Goal: Task Accomplishment & Management: Complete application form

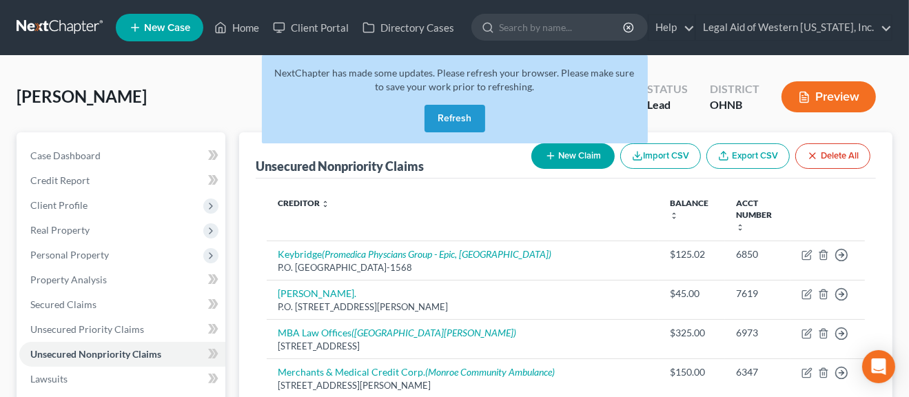
click at [455, 123] on button "Refresh" at bounding box center [455, 119] width 61 height 28
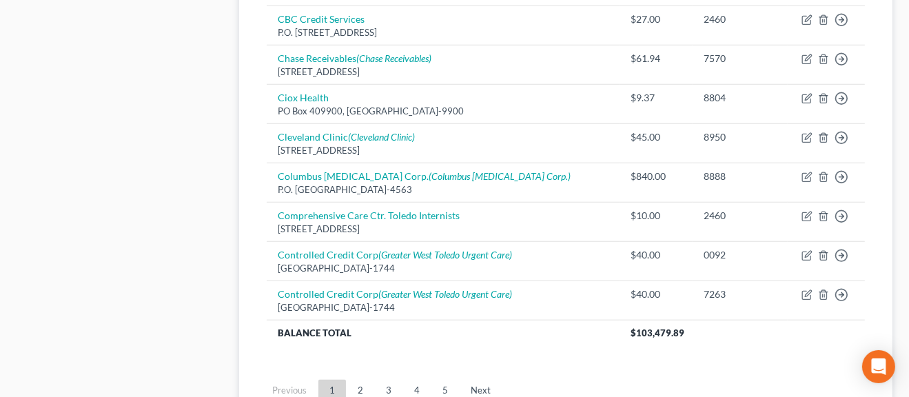
scroll to position [1172, 0]
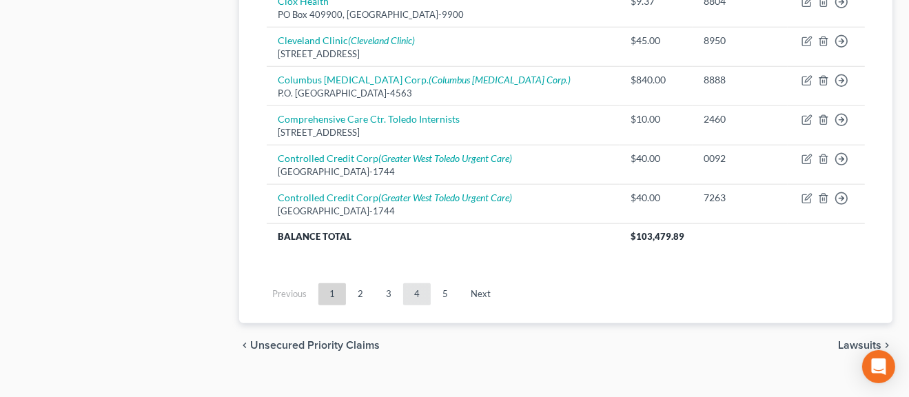
click at [417, 286] on link "4" at bounding box center [417, 294] width 28 height 22
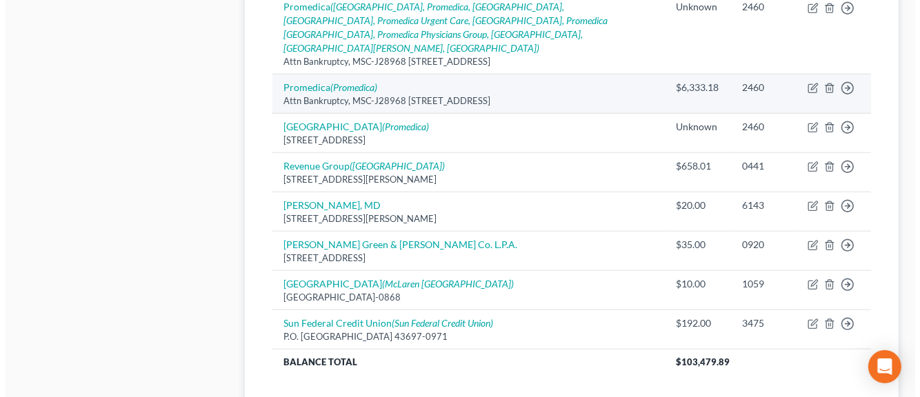
scroll to position [965, 0]
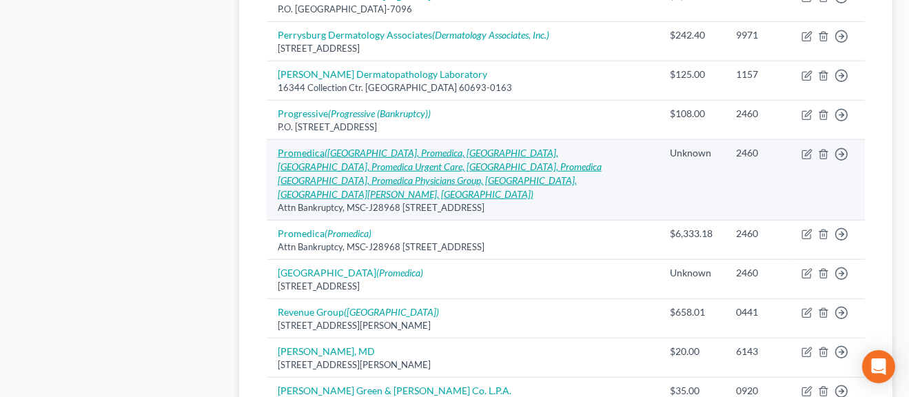
click at [301, 149] on link "Promedica (Promedica Toledo Hospital, Promedica, Promedica Toledo Hospital, Pro…" at bounding box center [440, 173] width 324 height 53
select select "36"
select select "9"
select select "0"
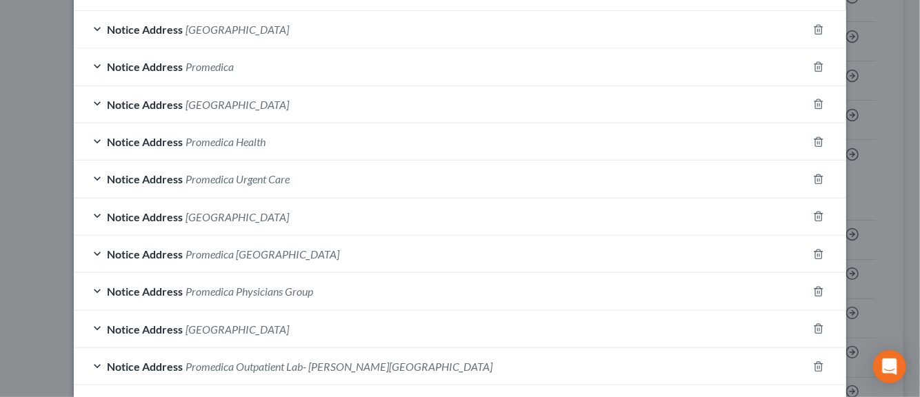
scroll to position [290, 0]
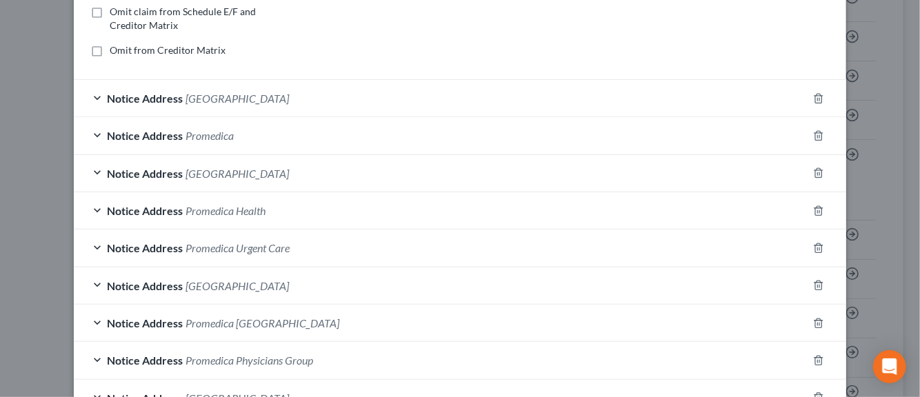
click at [200, 173] on span "[GEOGRAPHIC_DATA]" at bounding box center [236, 173] width 103 height 13
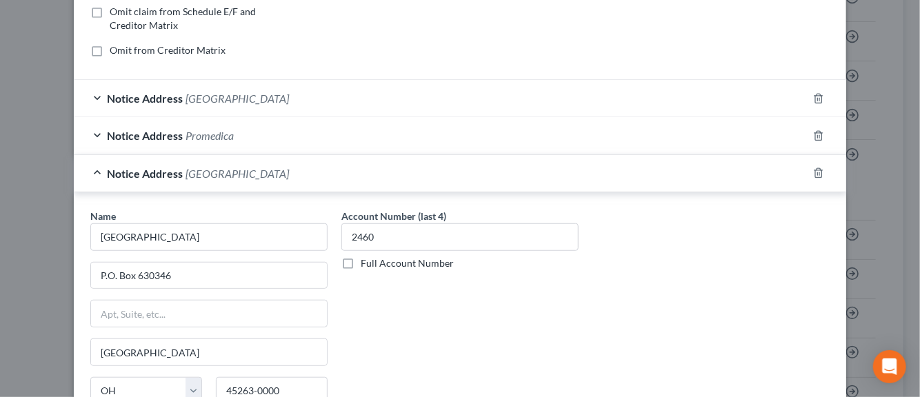
click at [201, 97] on span "[GEOGRAPHIC_DATA]" at bounding box center [236, 98] width 103 height 13
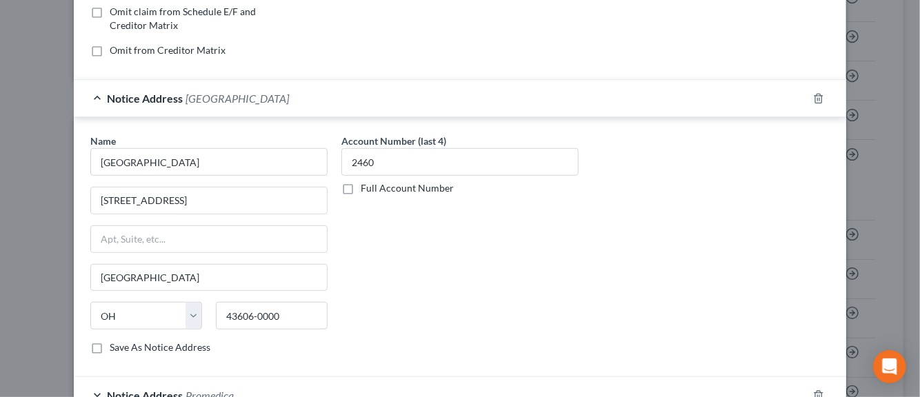
click at [207, 98] on span "[GEOGRAPHIC_DATA]" at bounding box center [236, 98] width 103 height 13
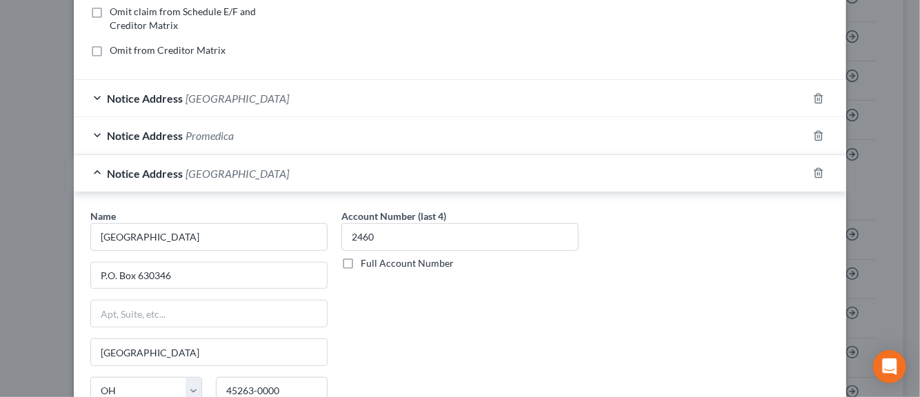
click at [186, 169] on span "[GEOGRAPHIC_DATA]" at bounding box center [236, 173] width 103 height 13
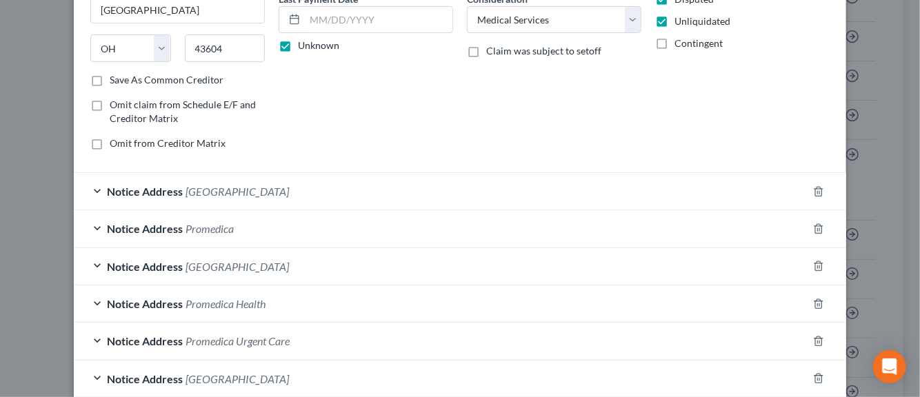
scroll to position [221, 0]
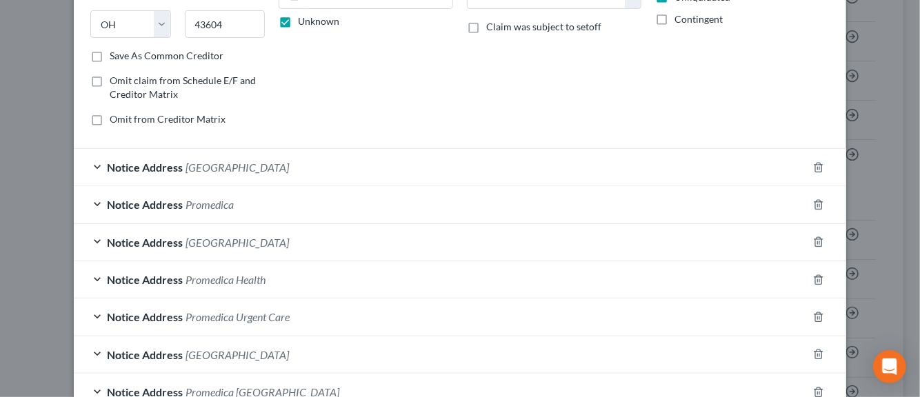
click at [185, 201] on span "Promedica" at bounding box center [209, 204] width 48 height 13
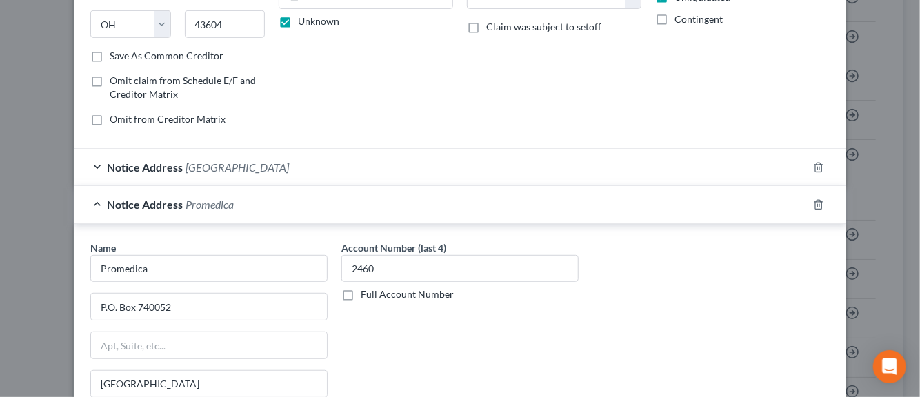
click at [187, 199] on span "Promedica" at bounding box center [209, 204] width 48 height 13
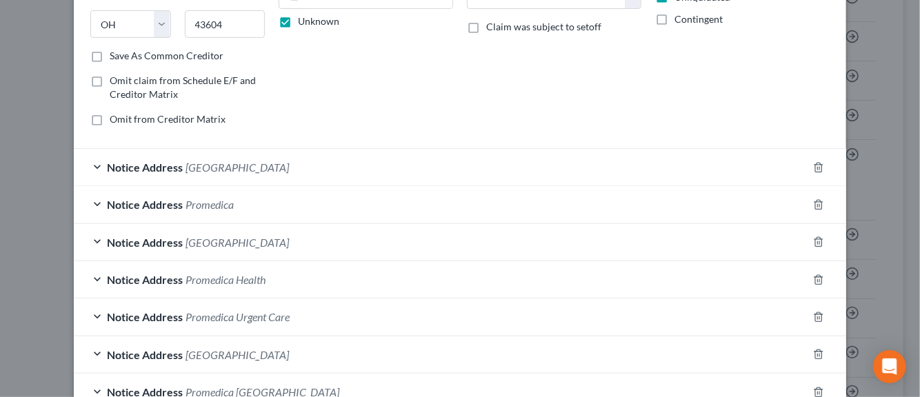
click at [187, 275] on span "Promedica Health" at bounding box center [225, 279] width 80 height 13
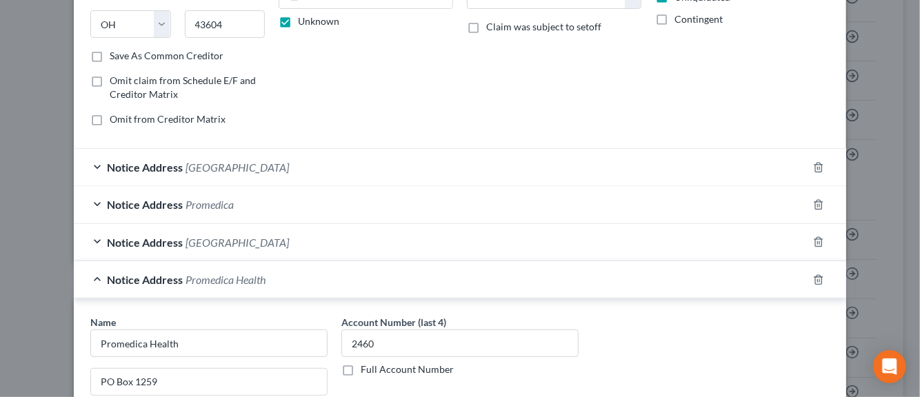
click at [186, 274] on span "Promedica Health" at bounding box center [225, 279] width 80 height 13
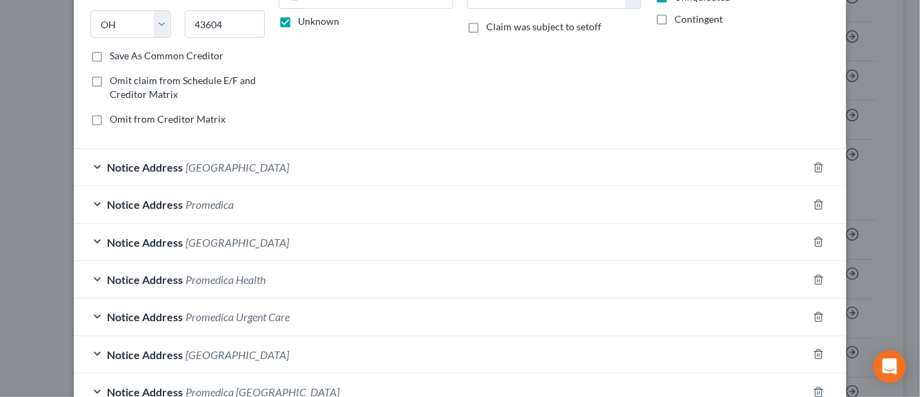
click at [185, 274] on span "Promedica Health" at bounding box center [225, 279] width 80 height 13
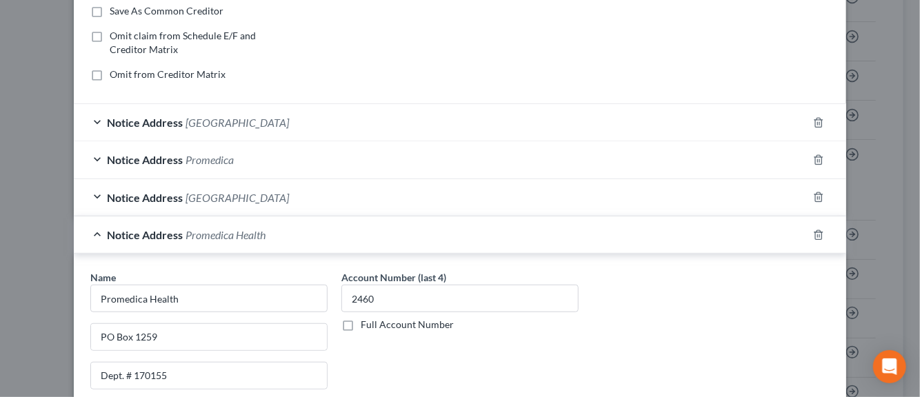
scroll to position [290, 0]
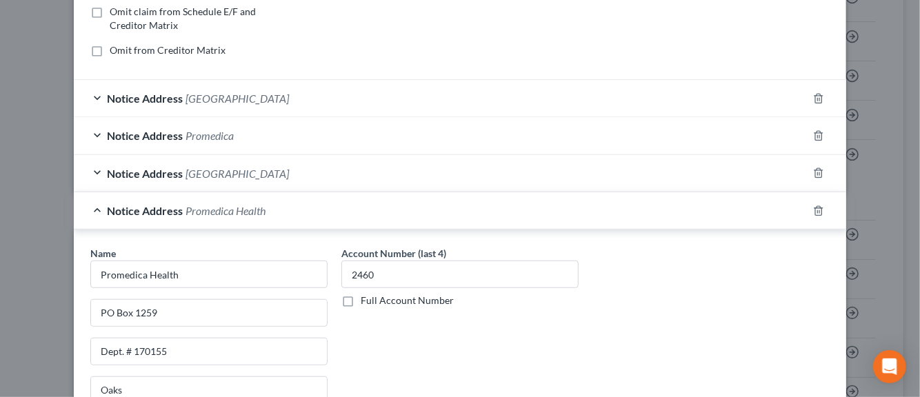
click at [159, 214] on span "Notice Address" at bounding box center [145, 210] width 76 height 13
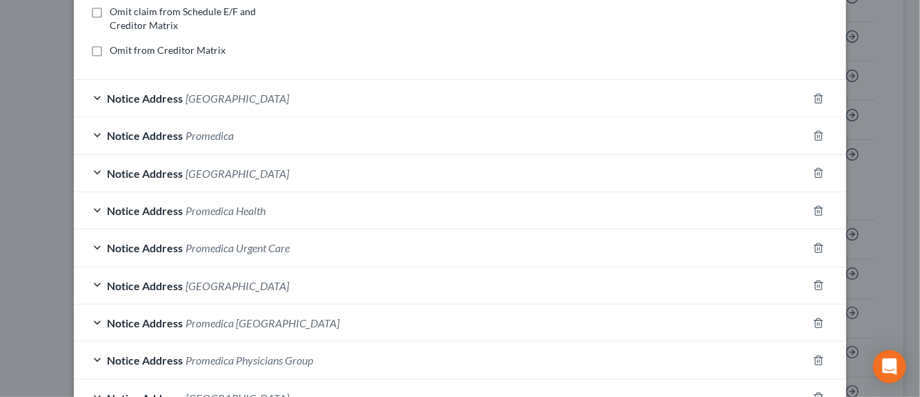
click at [141, 136] on span "Notice Address" at bounding box center [145, 135] width 76 height 13
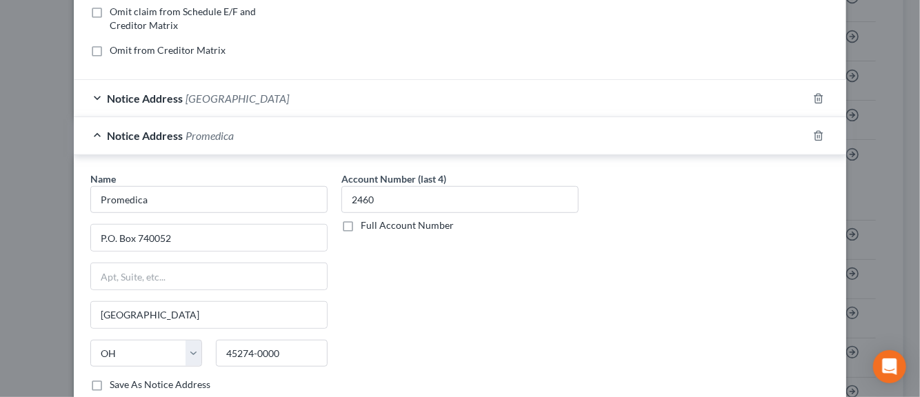
click at [164, 134] on span "Notice Address" at bounding box center [145, 135] width 76 height 13
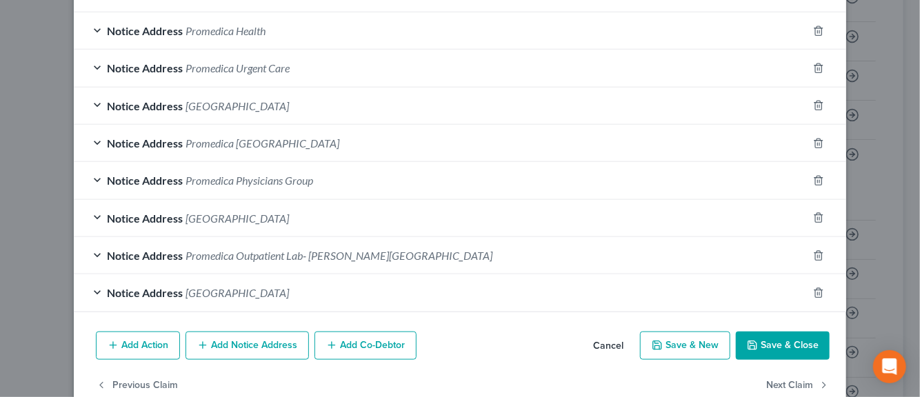
scroll to position [497, 0]
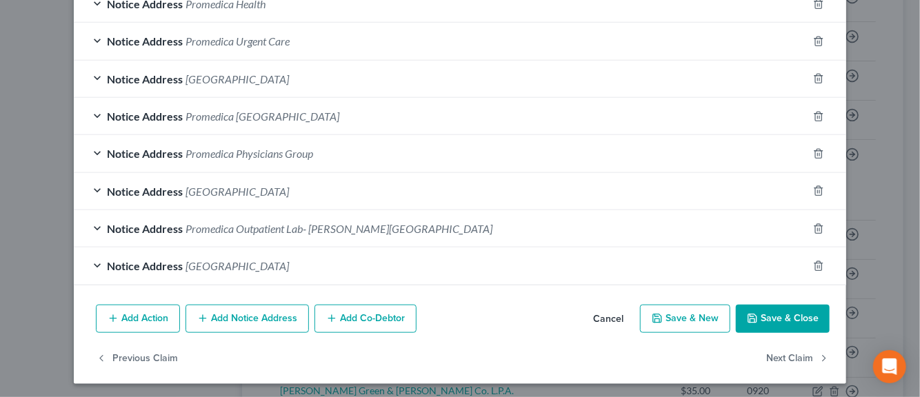
click at [221, 319] on button "Add Notice Address" at bounding box center [246, 319] width 123 height 29
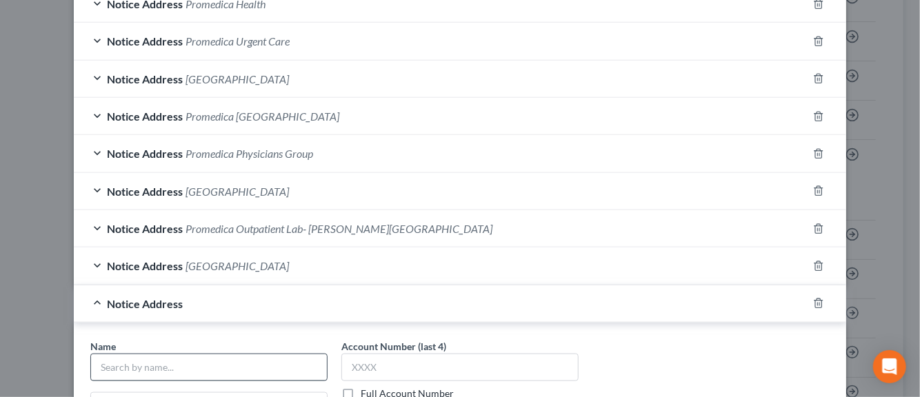
scroll to position [566, 0]
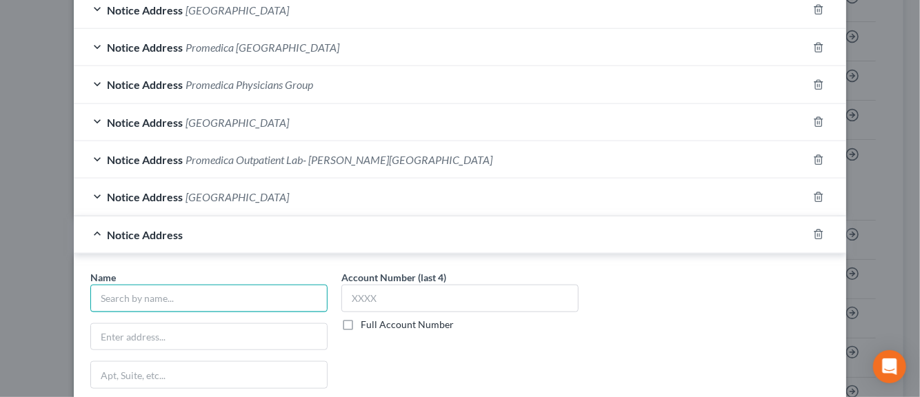
click at [177, 301] on input "text" at bounding box center [208, 299] width 237 height 28
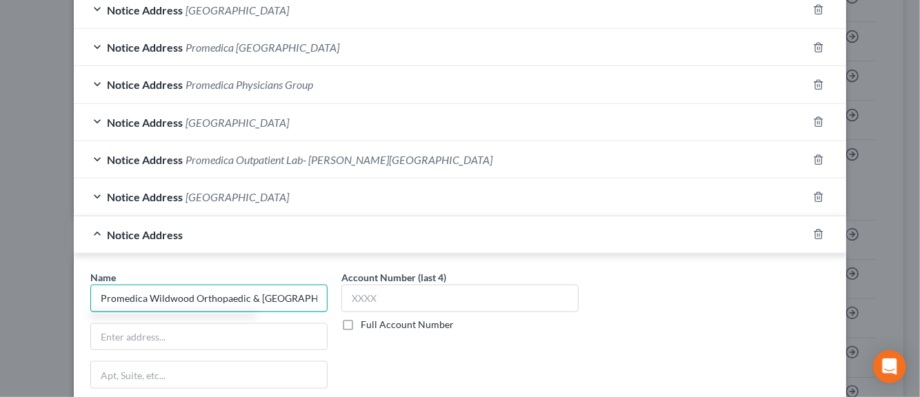
scroll to position [0, 1]
type input "Promedica Wildwood Orthopaedic & Spine Hospital"
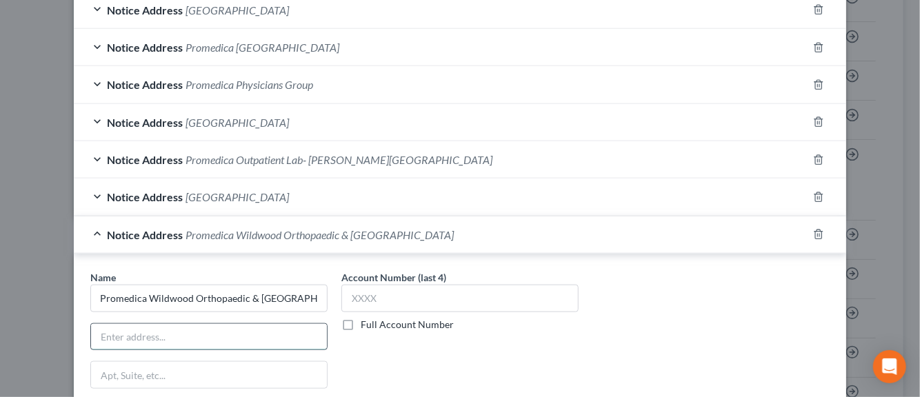
scroll to position [0, 0]
click at [138, 338] on input "text" at bounding box center [209, 337] width 236 height 26
type input "2901 N. Reynolds Rd."
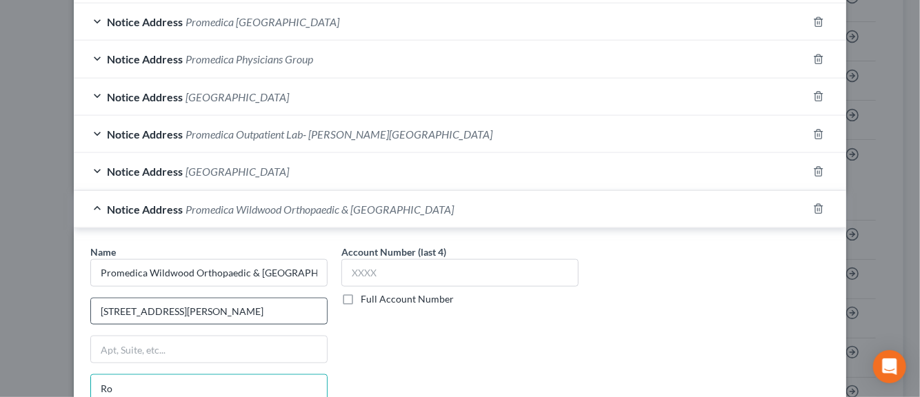
type input "R"
type input "Toledo"
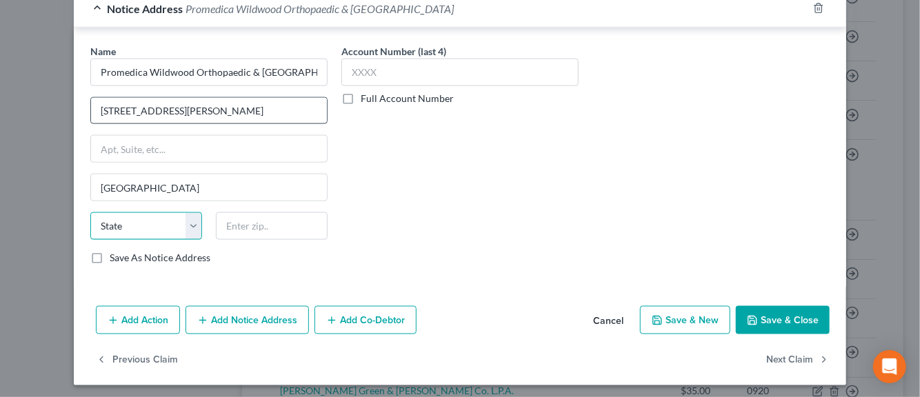
select select "36"
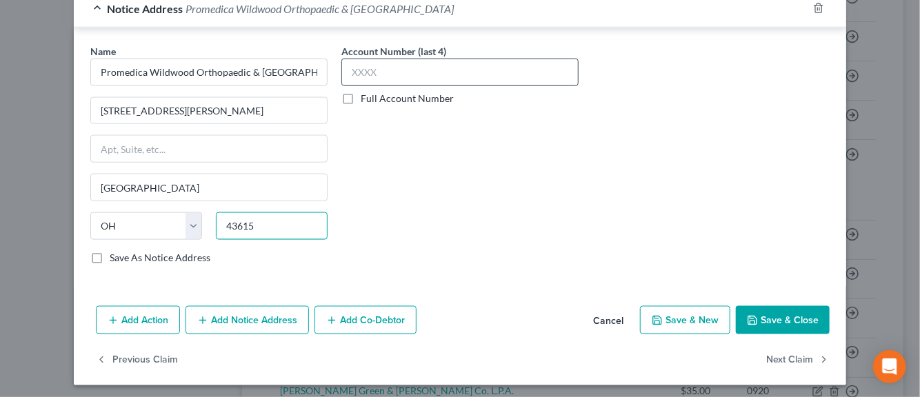
type input "43615"
click at [354, 70] on input "text" at bounding box center [459, 73] width 237 height 28
type input "2460"
click at [664, 314] on button "Save & New" at bounding box center [685, 320] width 90 height 29
select select "0"
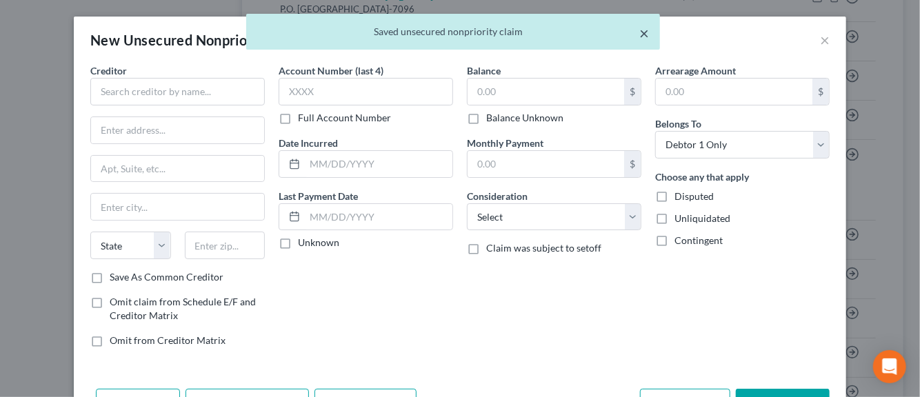
click at [642, 34] on button "×" at bounding box center [644, 33] width 10 height 17
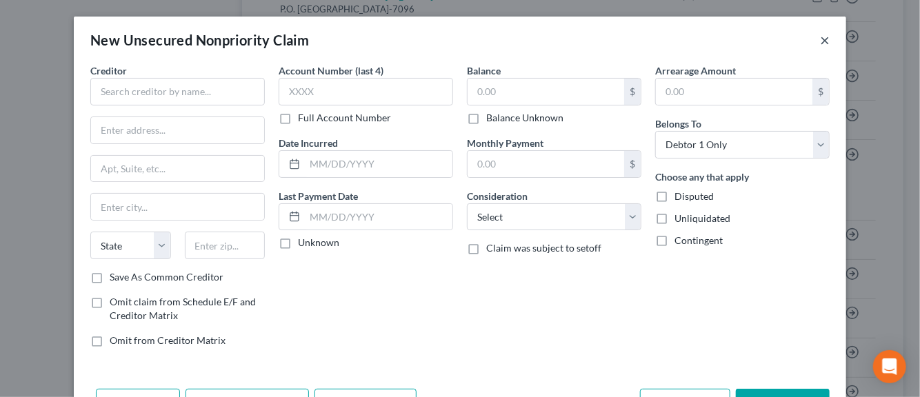
click at [822, 43] on button "×" at bounding box center [825, 40] width 10 height 17
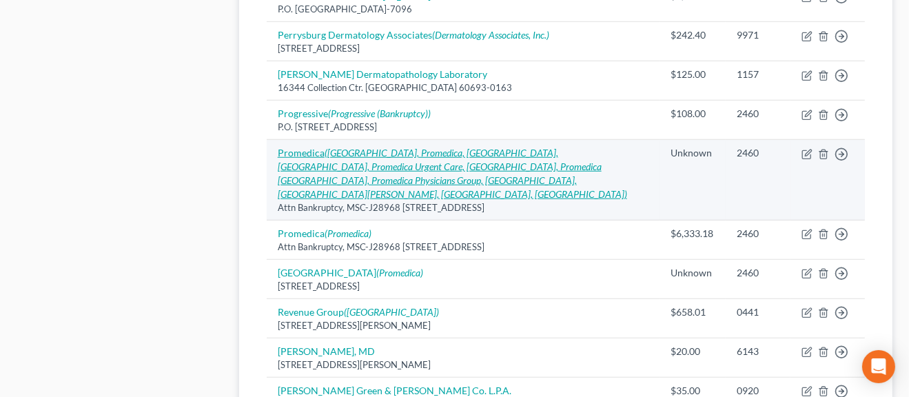
click at [374, 150] on icon "(Promedica Toledo Hospital, Promedica, Promedica Toledo Hospital, Promedica Hea…" at bounding box center [452, 173] width 349 height 53
select select "36"
select select "9"
select select "0"
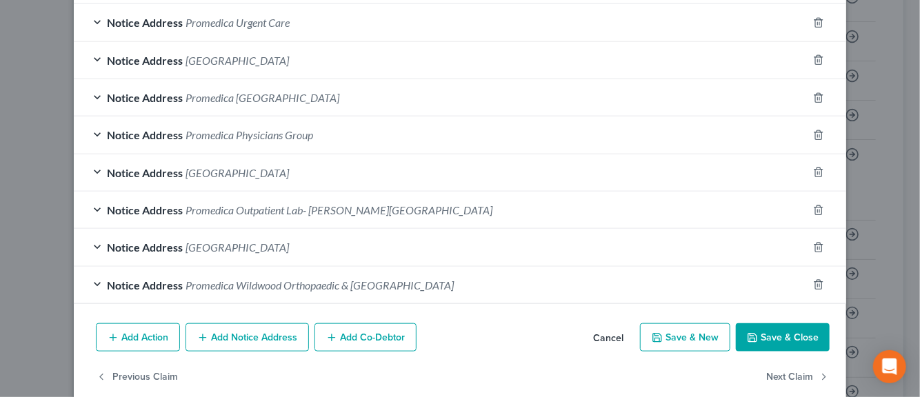
scroll to position [534, 0]
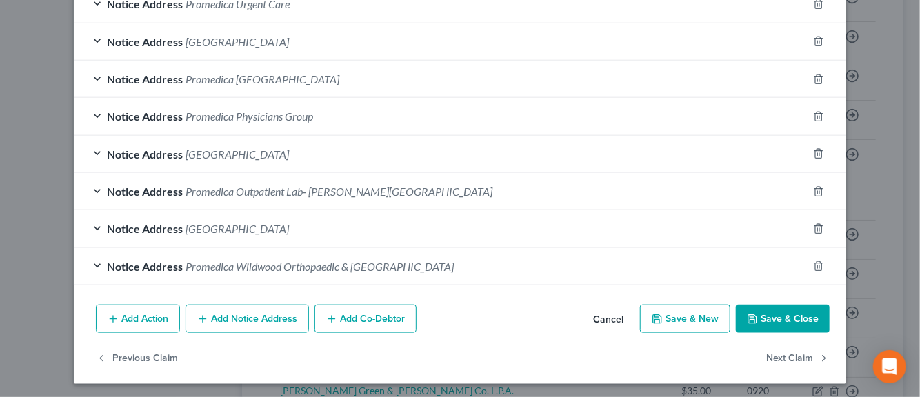
click at [227, 316] on button "Add Notice Address" at bounding box center [246, 319] width 123 height 29
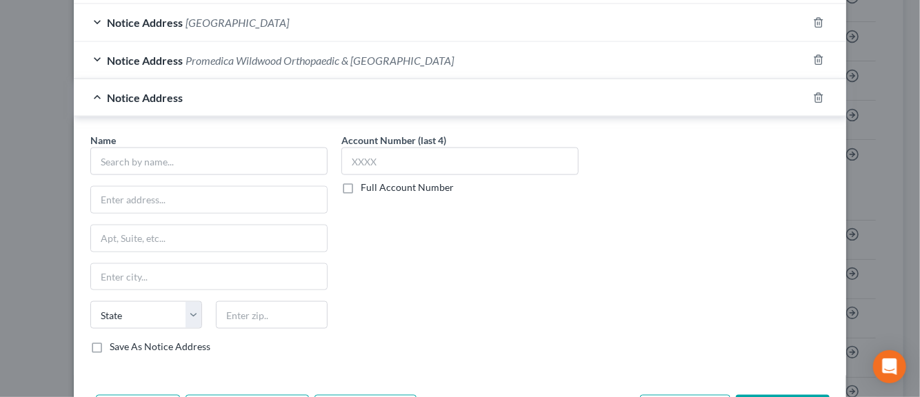
scroll to position [741, 0]
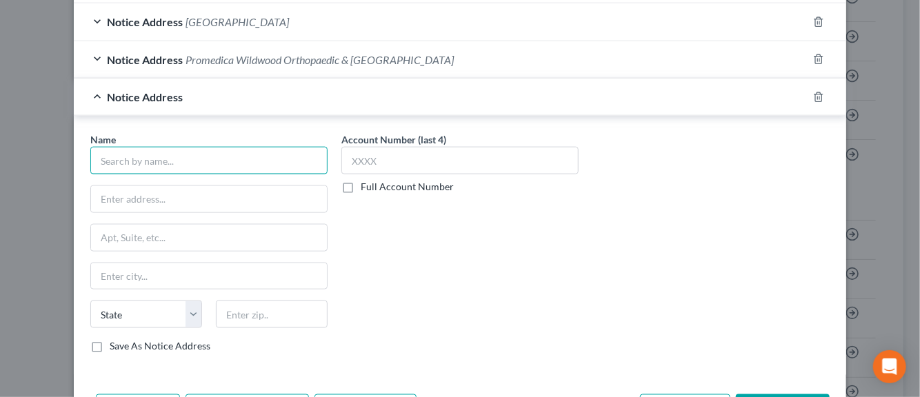
click at [181, 161] on input "text" at bounding box center [208, 161] width 237 height 28
type input "Promedica Laboratories"
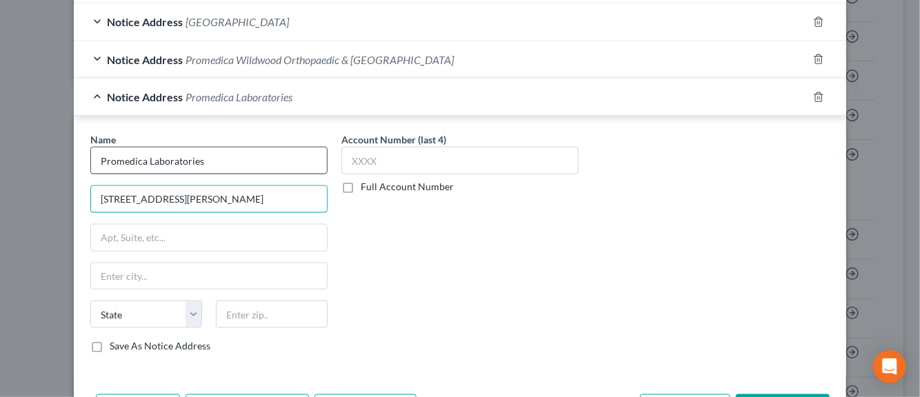
type input "100 Powell Dr."
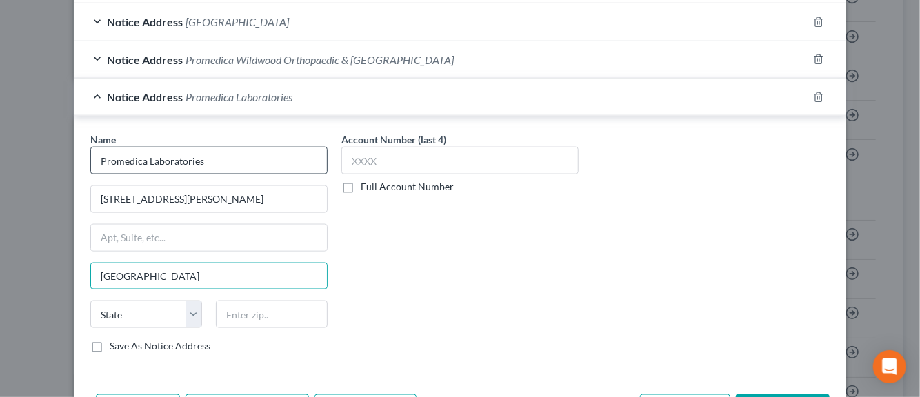
type input "Dundee"
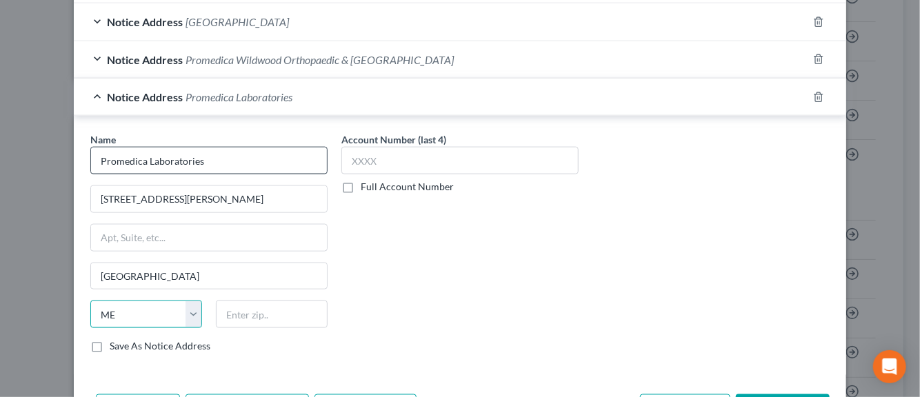
select select "23"
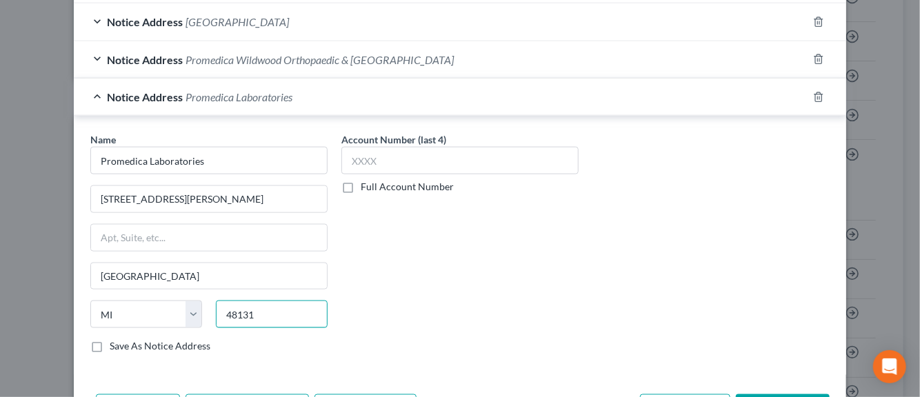
type input "48131"
click at [110, 341] on label "Save As Notice Address" at bounding box center [160, 346] width 101 height 14
click at [115, 341] on input "Save As Notice Address" at bounding box center [119, 343] width 9 height 9
checkbox input "true"
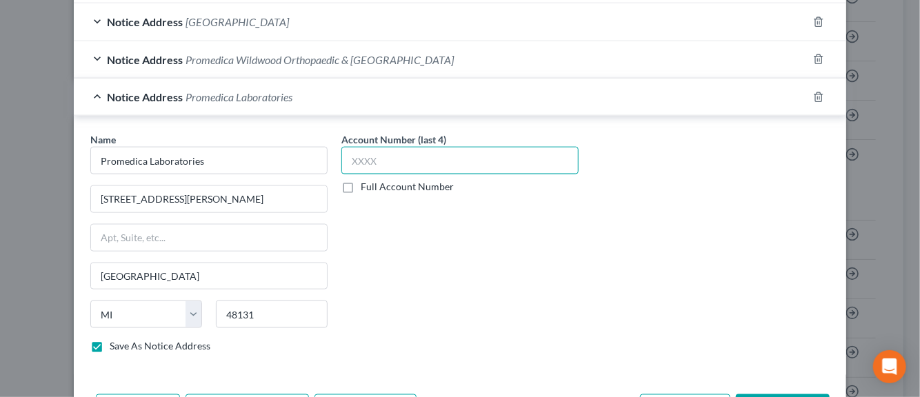
click at [346, 163] on input "text" at bounding box center [459, 161] width 237 height 28
type input "2460"
click at [245, 91] on span "Promedica Laboratories" at bounding box center [238, 96] width 107 height 13
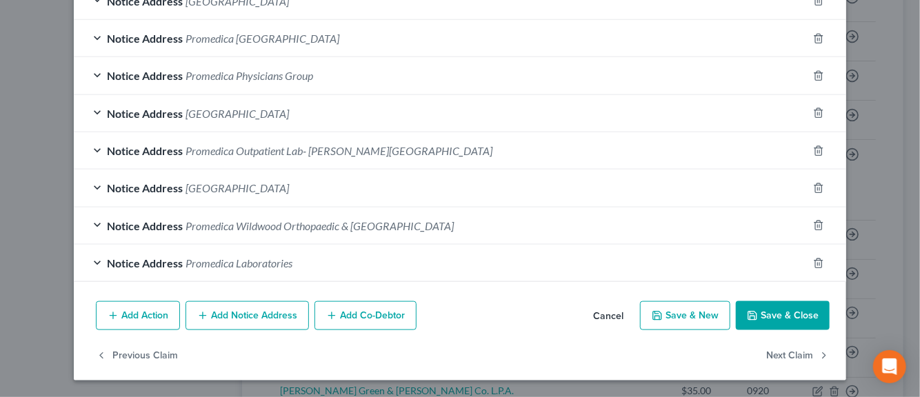
scroll to position [571, 0]
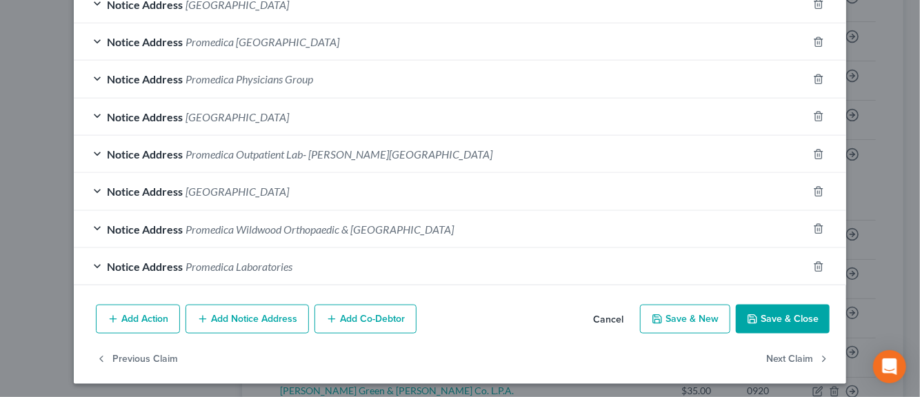
click at [232, 223] on span "Promedica Wildwood Orthopaedic & Spine Hospital" at bounding box center [319, 229] width 268 height 13
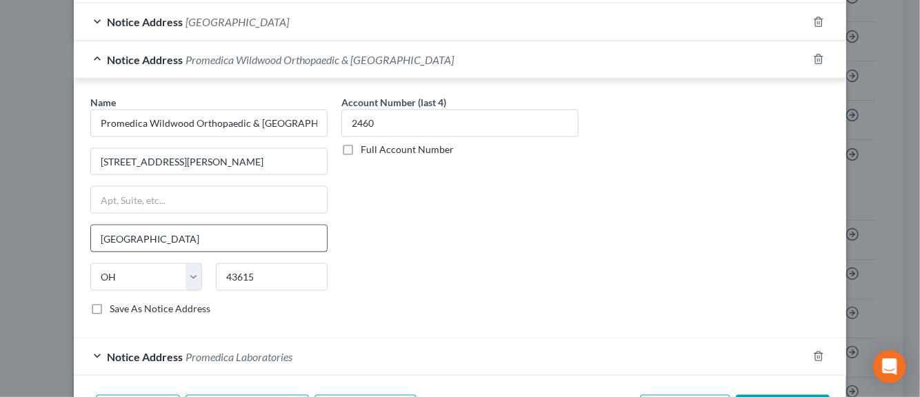
scroll to position [810, 0]
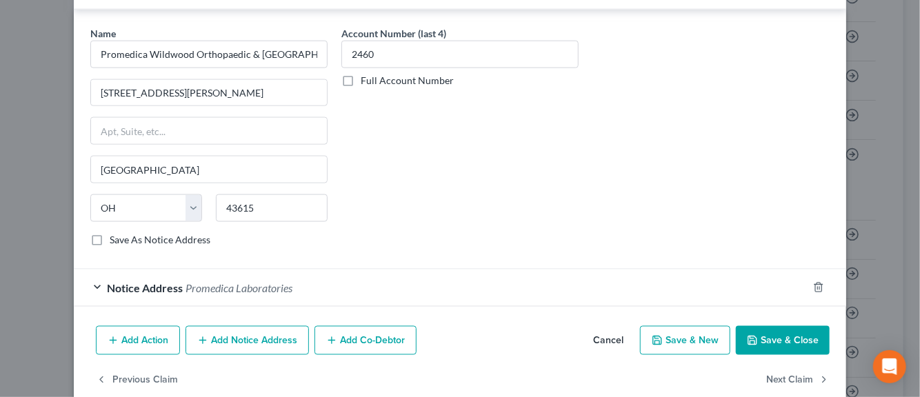
click at [110, 237] on label "Save As Notice Address" at bounding box center [160, 240] width 101 height 14
click at [115, 237] on input "Save As Notice Address" at bounding box center [119, 237] width 9 height 9
checkbox input "true"
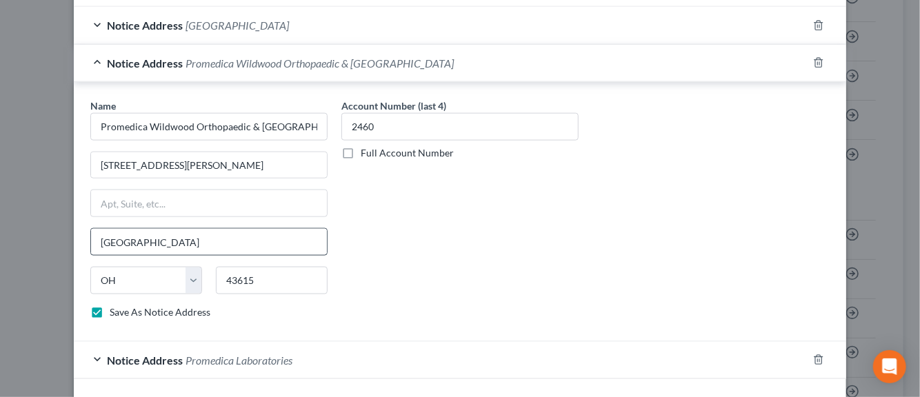
scroll to position [761, 0]
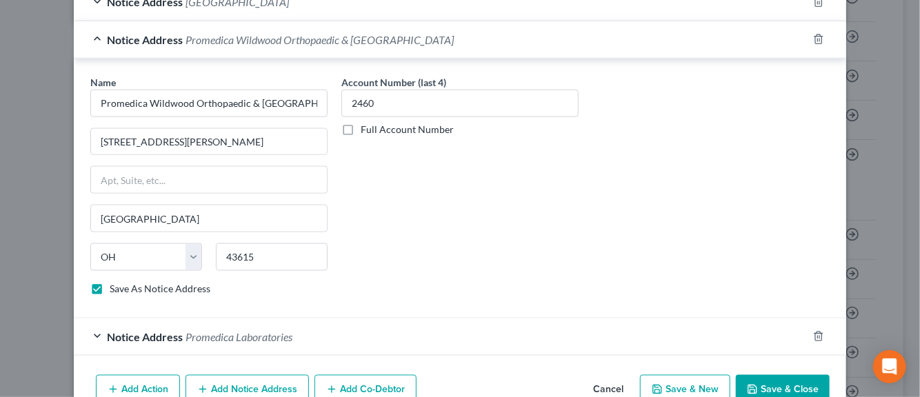
click at [92, 37] on div "Notice Address Promedica Wildwood Orthopaedic & Spine Hospital" at bounding box center [440, 39] width 733 height 37
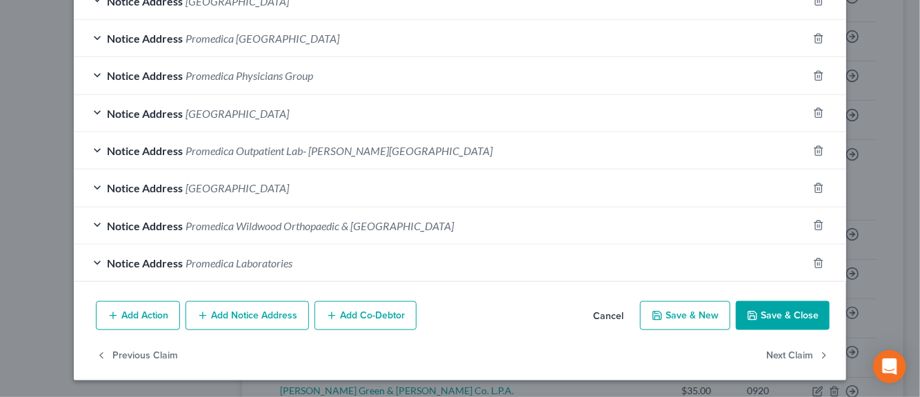
scroll to position [571, 0]
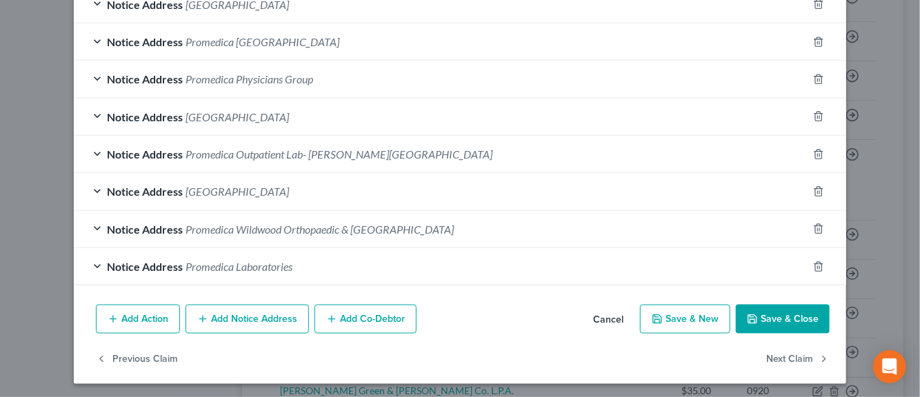
click at [243, 314] on button "Add Notice Address" at bounding box center [246, 319] width 123 height 29
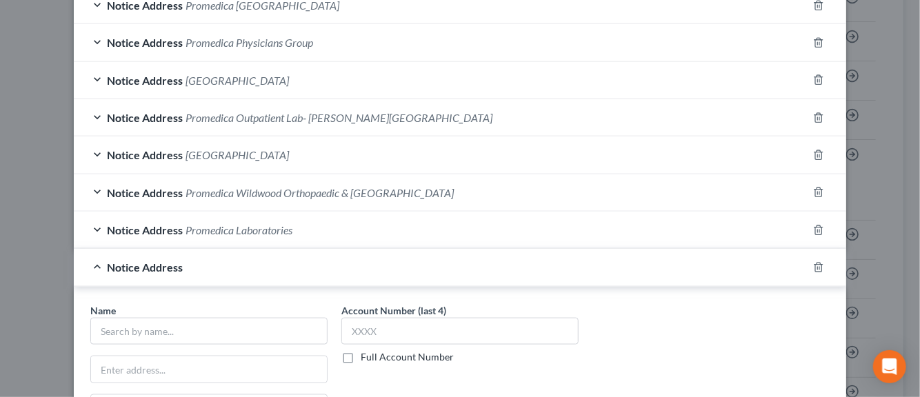
scroll to position [640, 0]
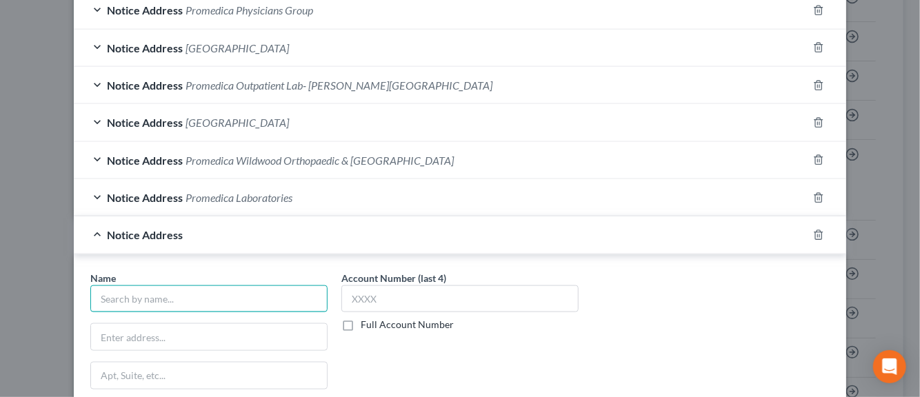
click at [196, 296] on input "text" at bounding box center [208, 299] width 237 height 28
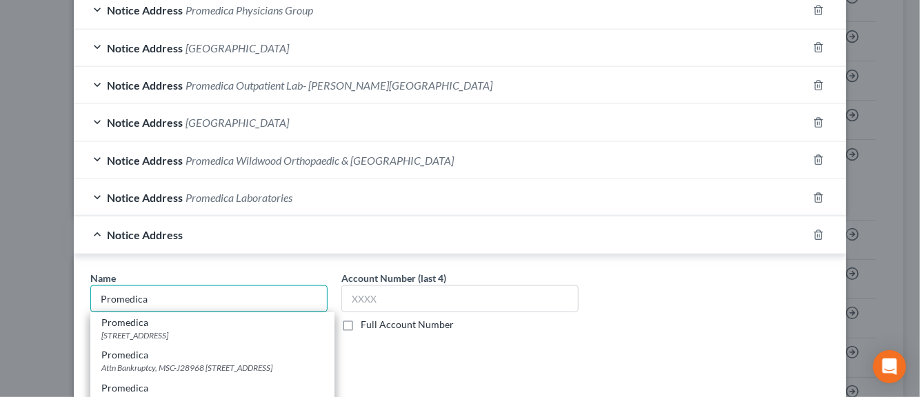
type input "Promedica"
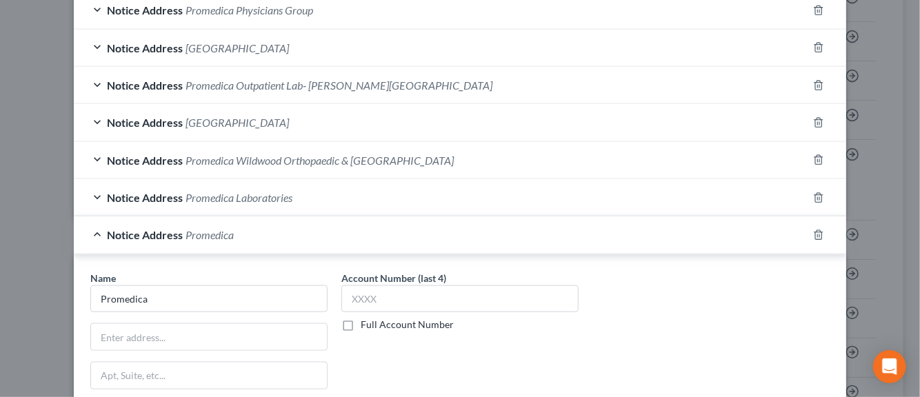
click at [176, 198] on span "Notice Address" at bounding box center [145, 197] width 76 height 13
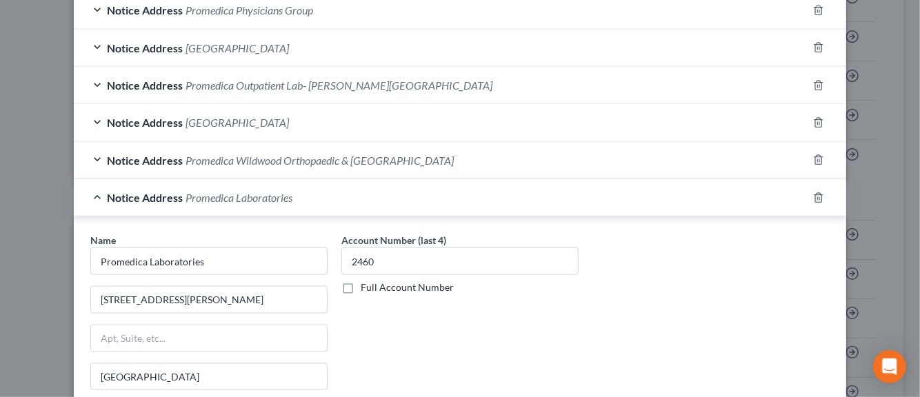
click at [165, 195] on span "Notice Address" at bounding box center [145, 197] width 76 height 13
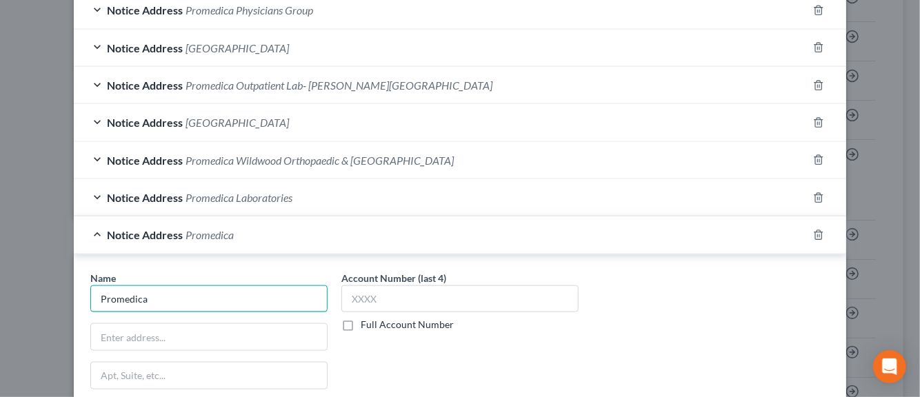
click at [148, 299] on input "Promedica" at bounding box center [208, 299] width 237 height 28
click at [134, 332] on input "text" at bounding box center [209, 337] width 236 height 26
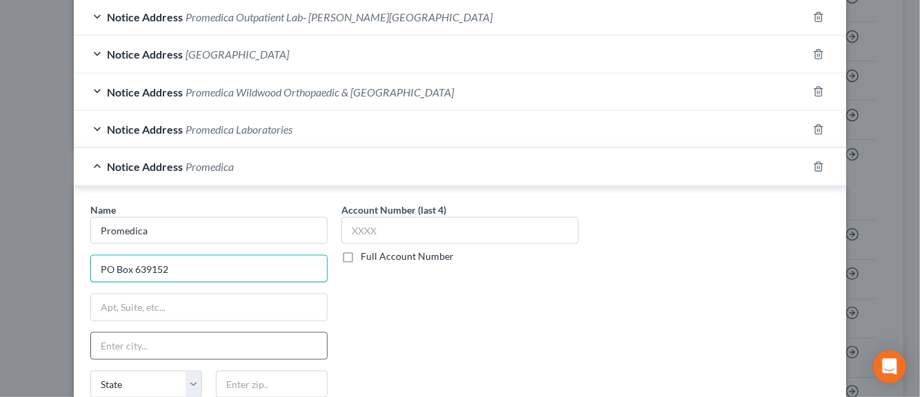
scroll to position [709, 0]
type input "PO Box 639152"
click at [145, 344] on input "text" at bounding box center [209, 345] width 236 height 26
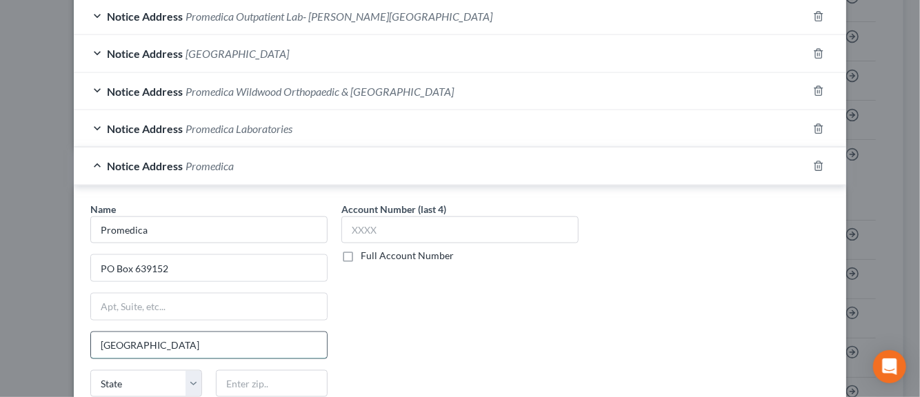
type input "Cincinnati"
select select "36"
type input "45263-9152"
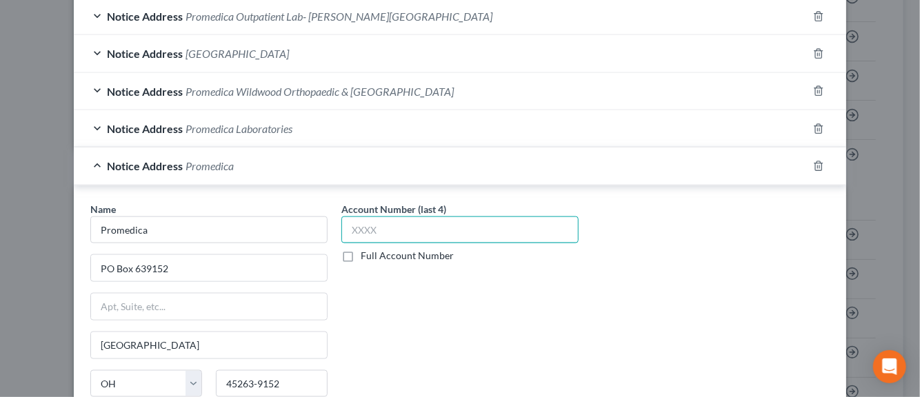
click at [369, 223] on input "text" at bounding box center [459, 230] width 237 height 28
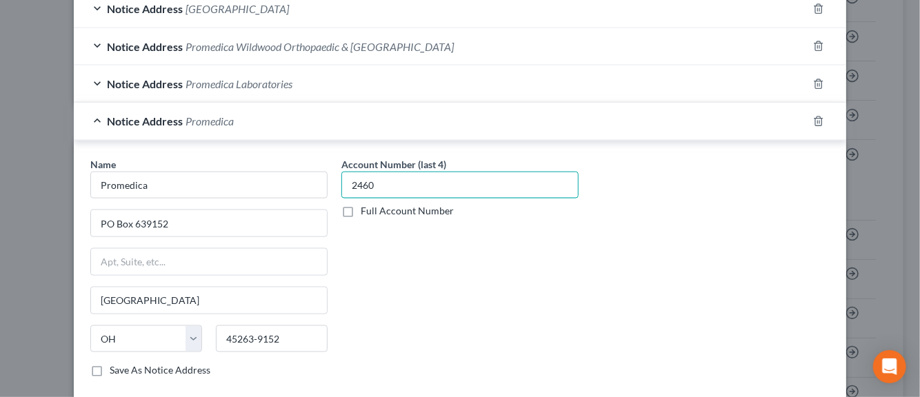
scroll to position [847, 0]
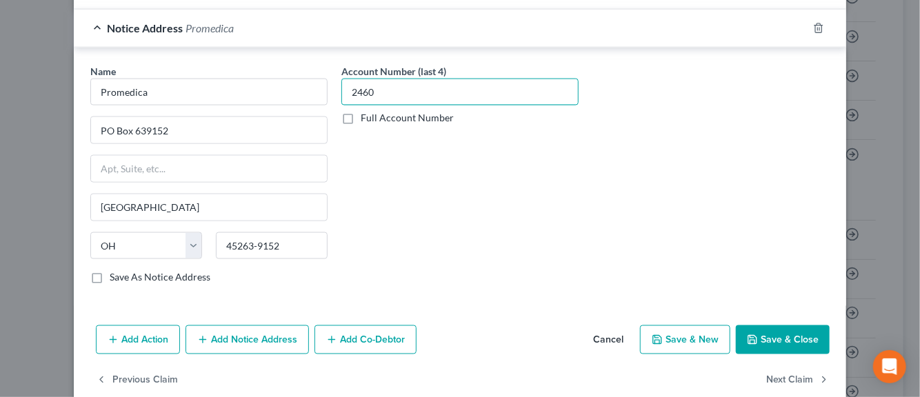
type input "2460"
click at [110, 272] on label "Save As Notice Address" at bounding box center [160, 277] width 101 height 14
click at [115, 272] on input "Save As Notice Address" at bounding box center [119, 274] width 9 height 9
checkbox input "true"
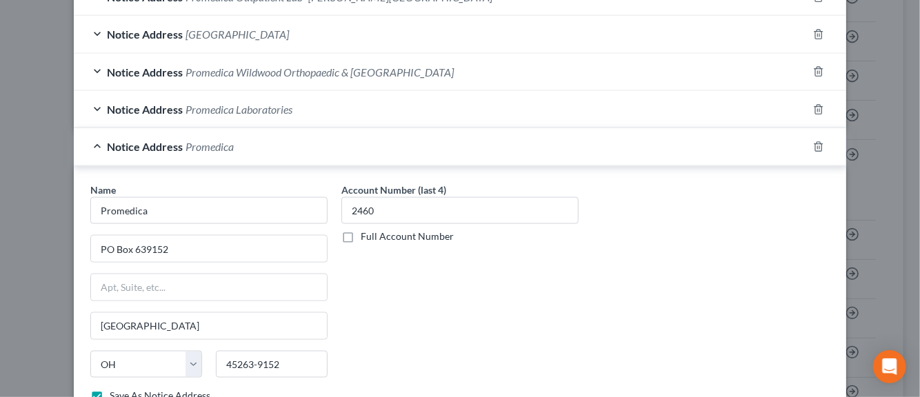
scroll to position [660, 0]
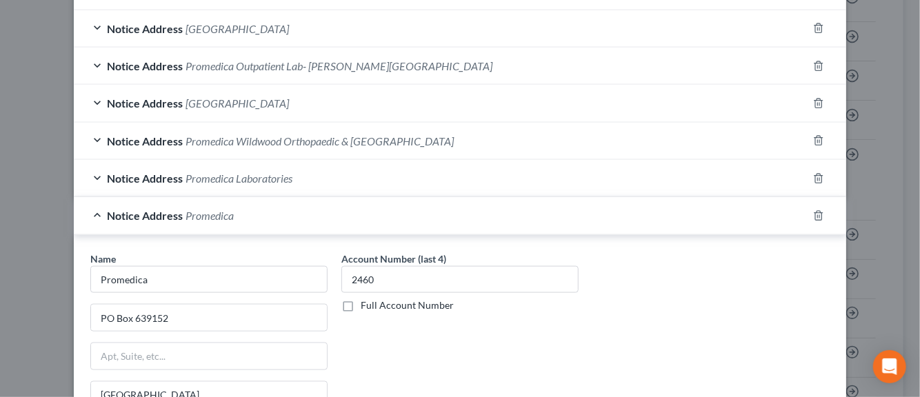
click at [270, 176] on span "Promedica Laboratories" at bounding box center [238, 178] width 107 height 13
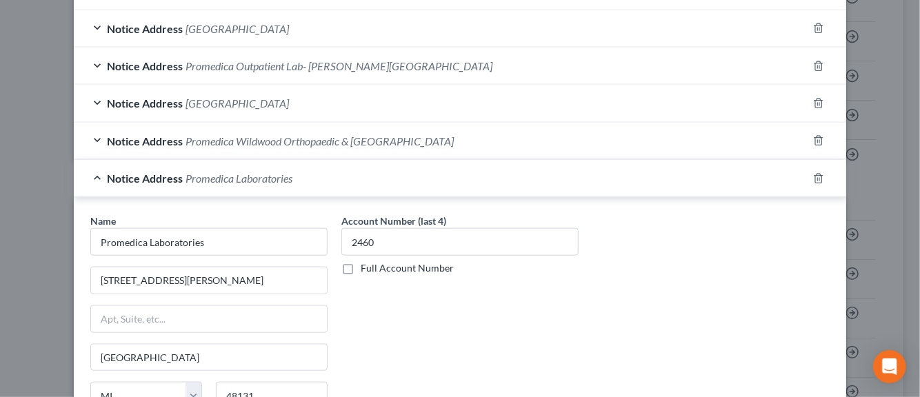
click at [271, 176] on span "Promedica Laboratories" at bounding box center [238, 178] width 107 height 13
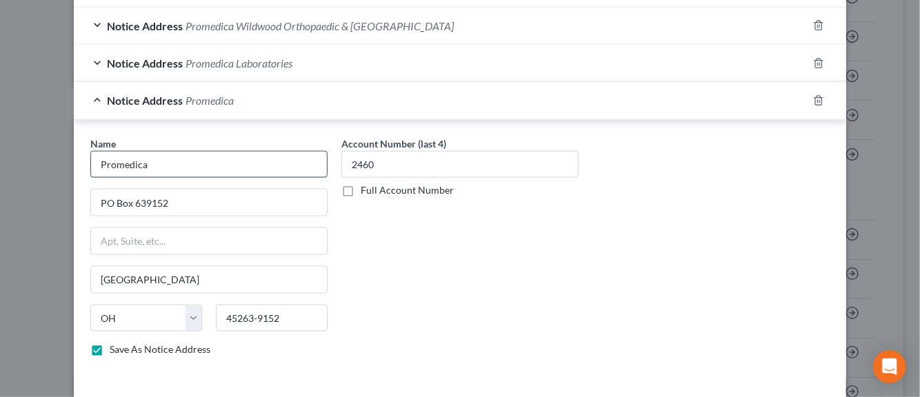
scroll to position [798, 0]
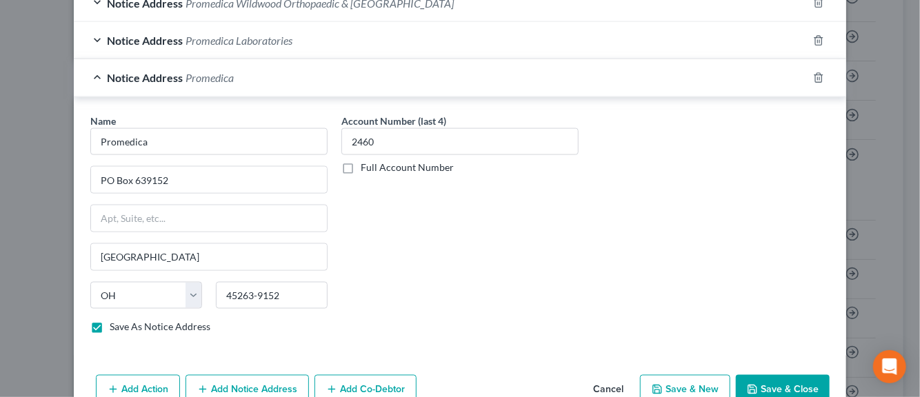
click at [94, 77] on div "Notice Address Promedica" at bounding box center [440, 77] width 733 height 37
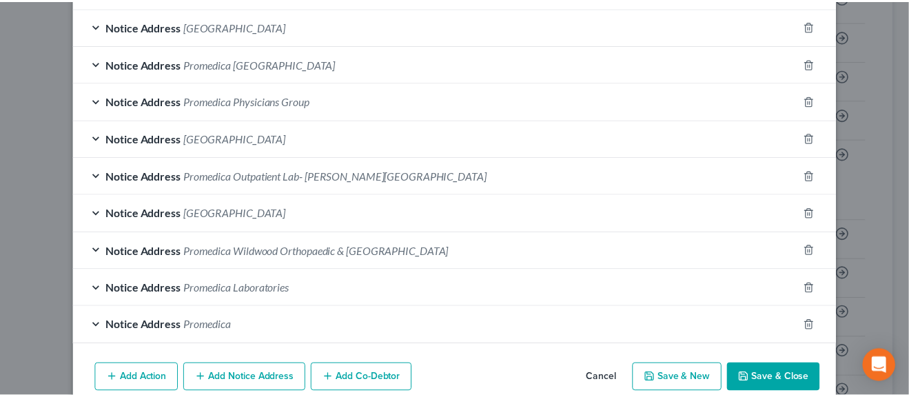
scroll to position [609, 0]
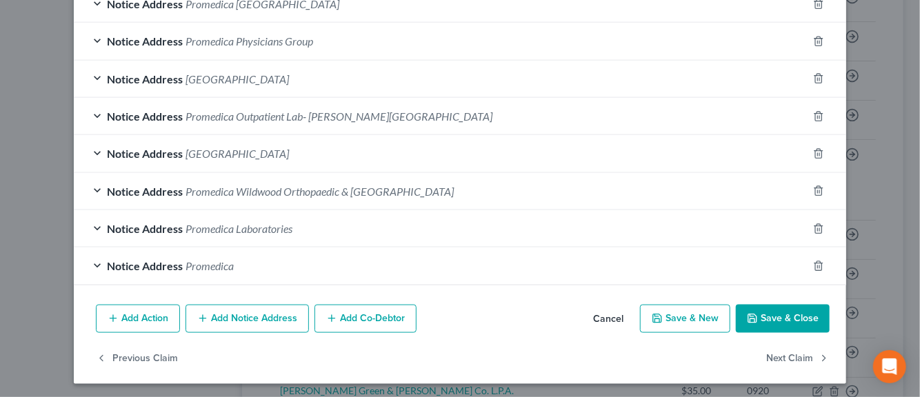
click at [672, 317] on button "Save & New" at bounding box center [685, 319] width 90 height 29
select select "0"
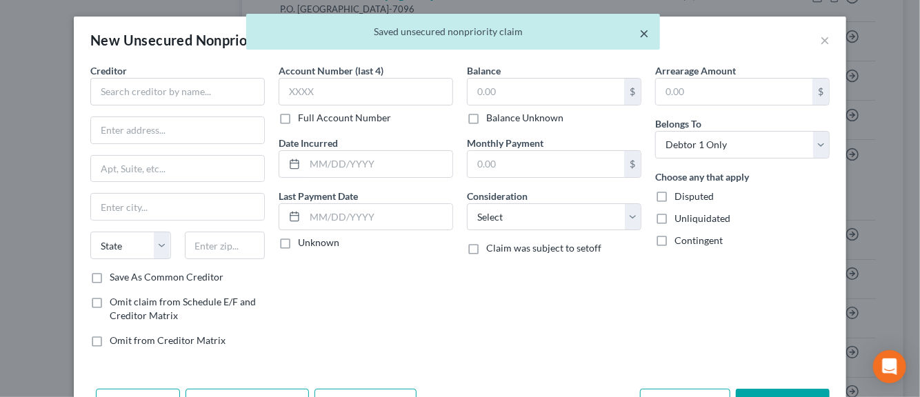
click at [644, 38] on button "×" at bounding box center [644, 33] width 10 height 17
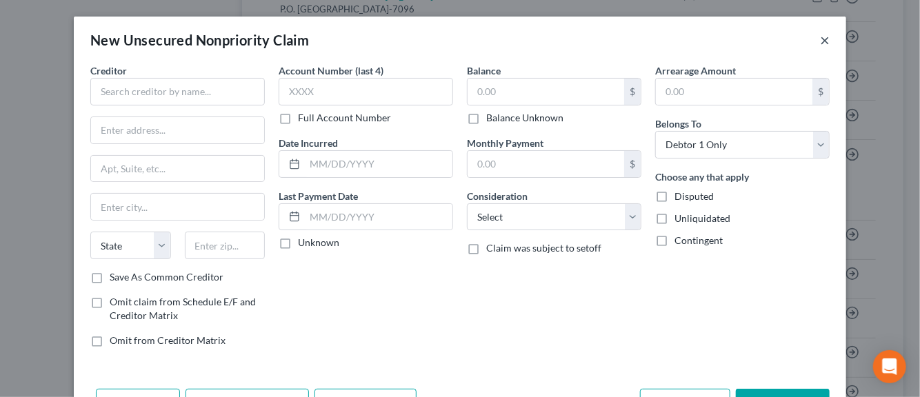
click at [822, 41] on button "×" at bounding box center [825, 40] width 10 height 17
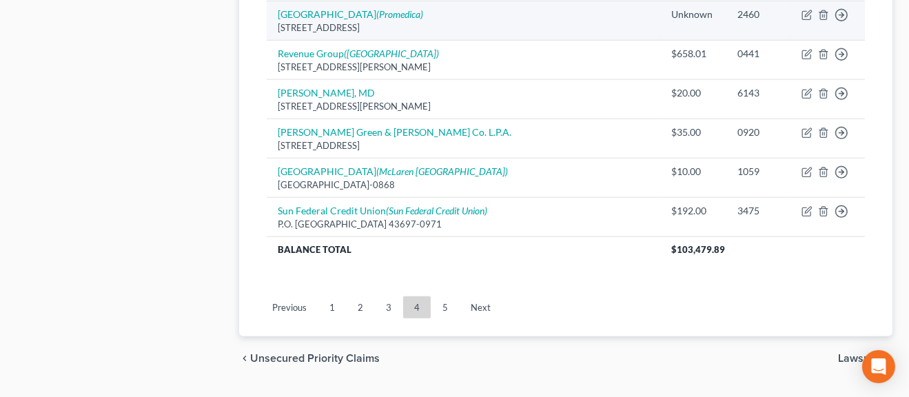
scroll to position [1268, 0]
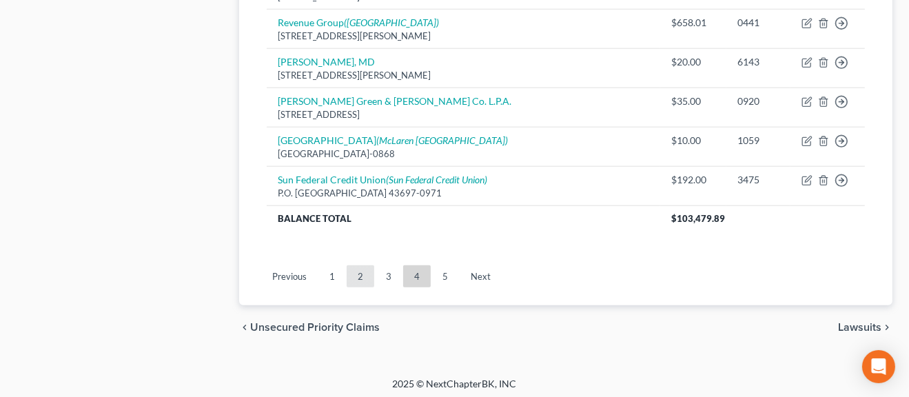
click at [364, 268] on link "2" at bounding box center [361, 276] width 28 height 22
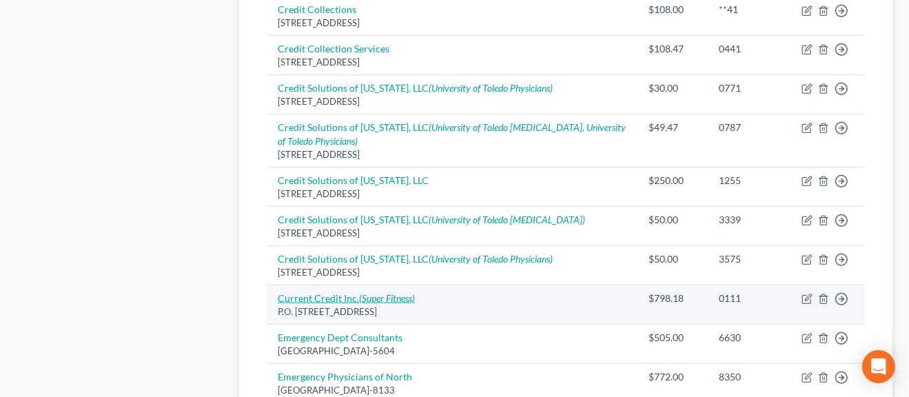
scroll to position [1229, 0]
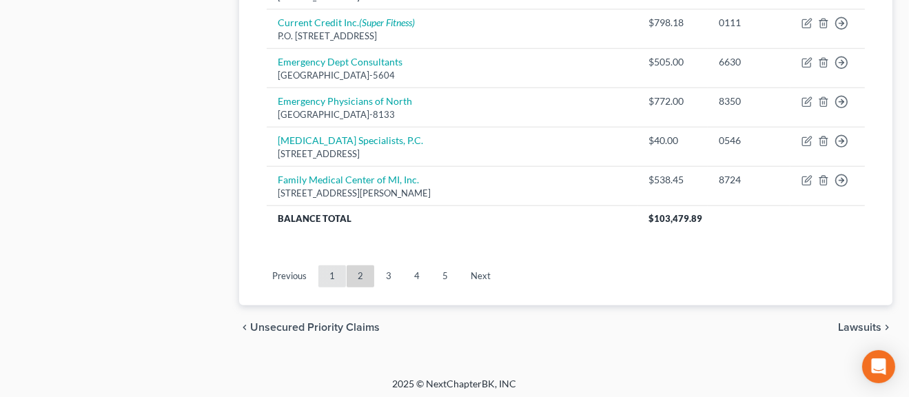
click at [331, 273] on link "1" at bounding box center [332, 276] width 28 height 22
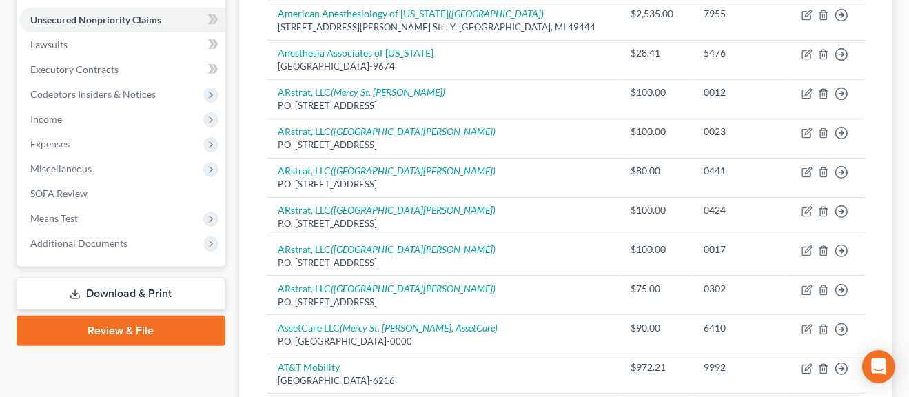
scroll to position [1190, 0]
